Goal: Transaction & Acquisition: Purchase product/service

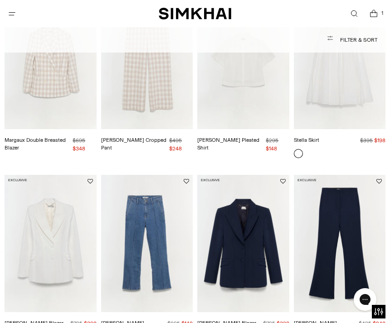
scroll to position [686, 0]
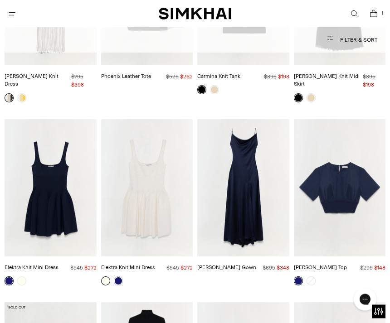
scroll to position [2250, 0]
click at [349, 147] on img "Adair Top" at bounding box center [340, 188] width 92 height 138
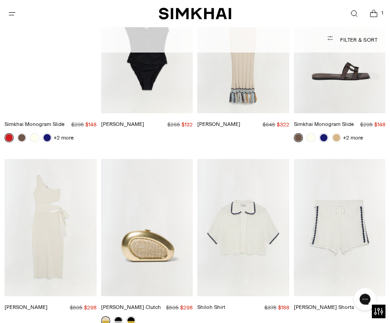
scroll to position [5177, 0]
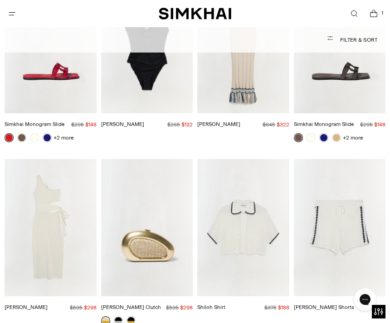
click at [246, 159] on img "Shiloh Shirt" at bounding box center [243, 228] width 92 height 138
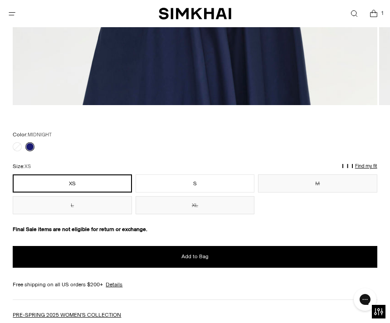
scroll to position [542, 0]
click at [16, 149] on link at bounding box center [17, 146] width 9 height 9
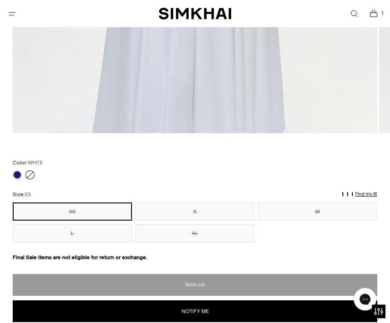
scroll to position [455, 0]
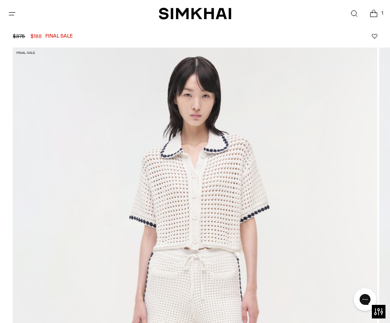
scroll to position [14, 0]
